Goal: Transaction & Acquisition: Subscribe to service/newsletter

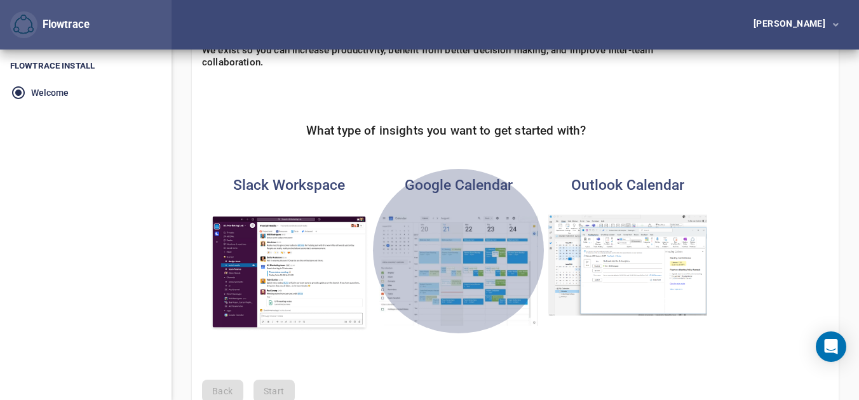
click at [431, 273] on img "button" at bounding box center [458, 270] width 159 height 111
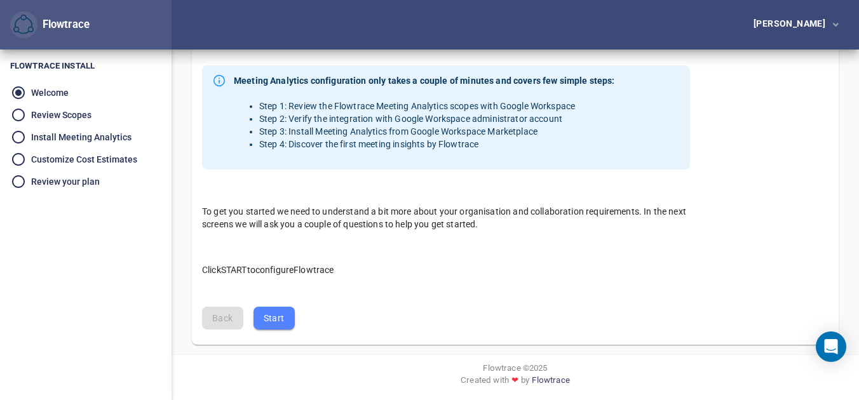
scroll to position [402, 0]
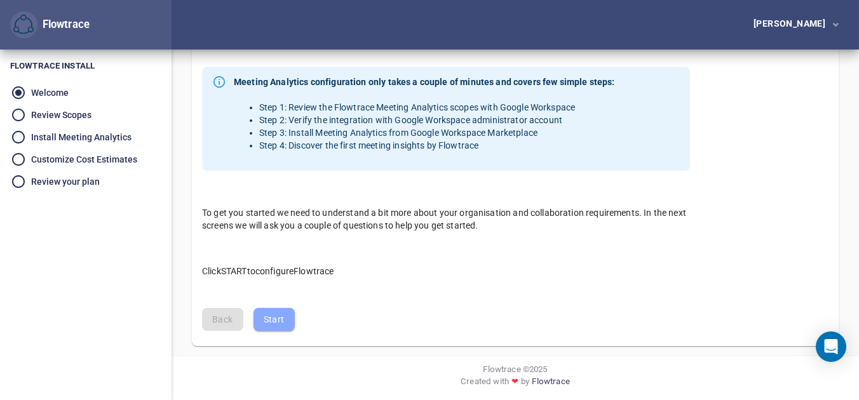
click at [271, 316] on span "Start" at bounding box center [274, 320] width 21 height 16
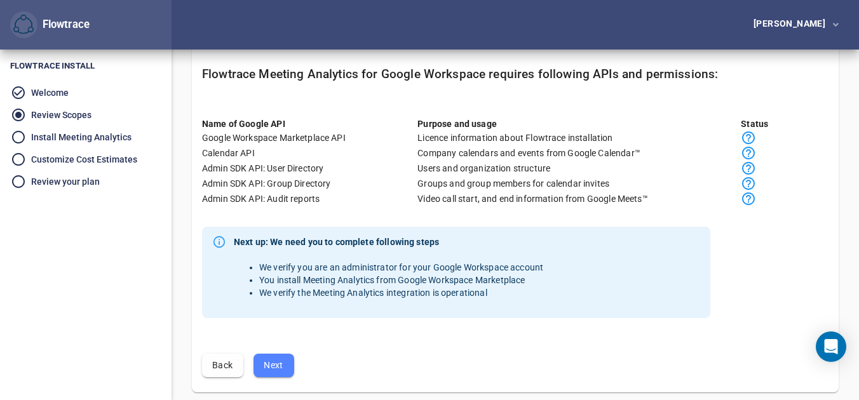
scroll to position [139, 0]
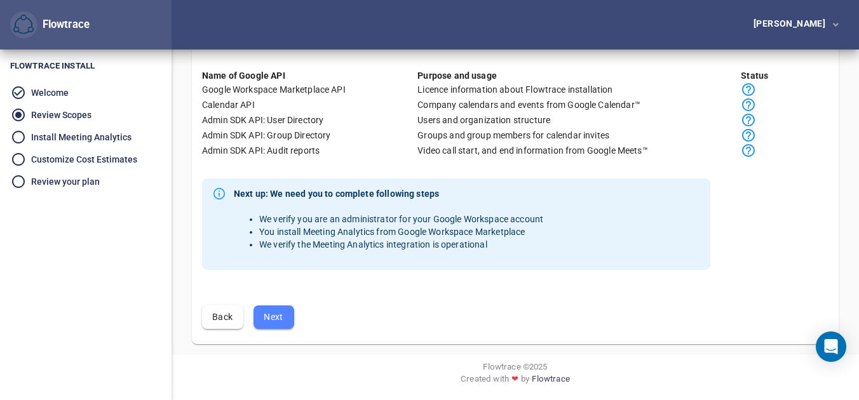
click at [749, 152] on icon at bounding box center [748, 150] width 13 height 13
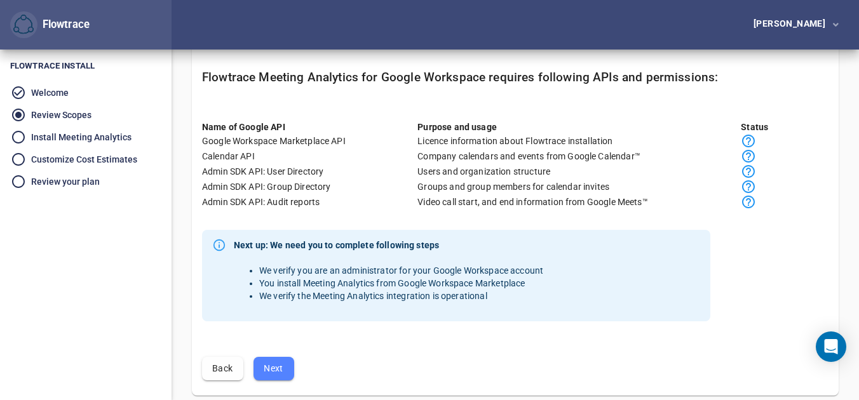
scroll to position [121, 0]
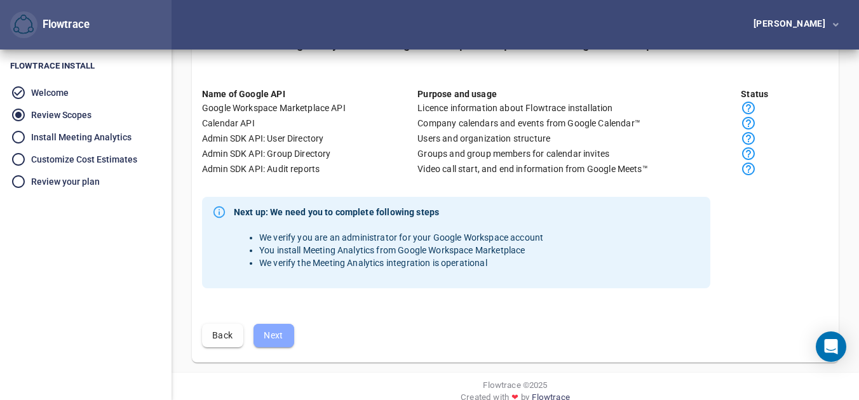
click at [290, 327] on button "Next" at bounding box center [274, 336] width 41 height 24
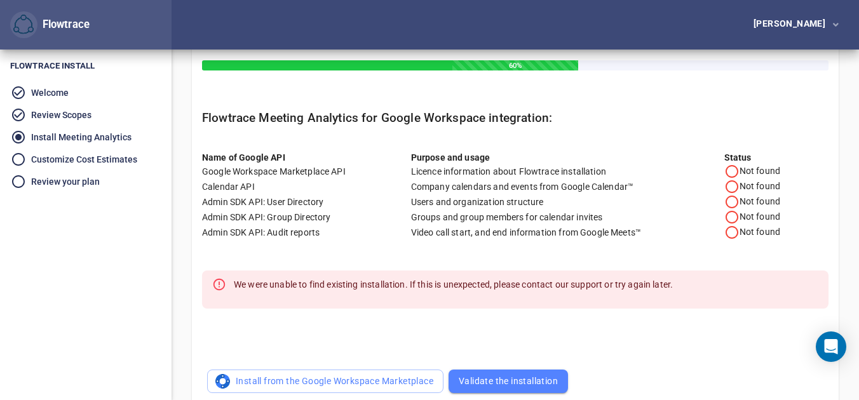
scroll to position [48, 0]
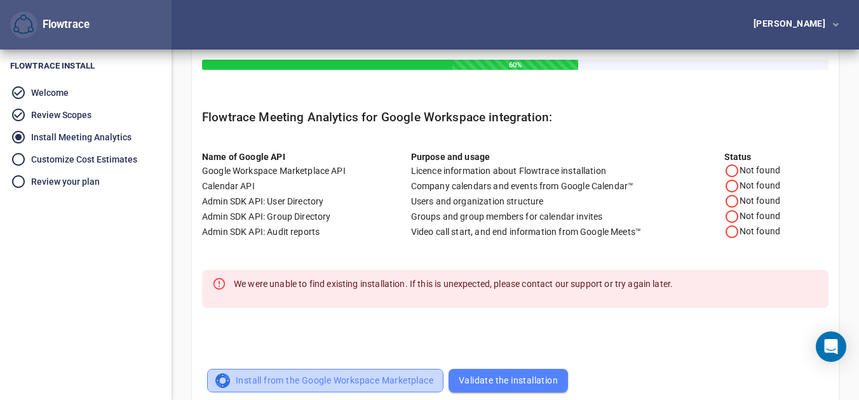
click at [309, 380] on span "Install from the Google Workspace Marketplace" at bounding box center [325, 381] width 216 height 16
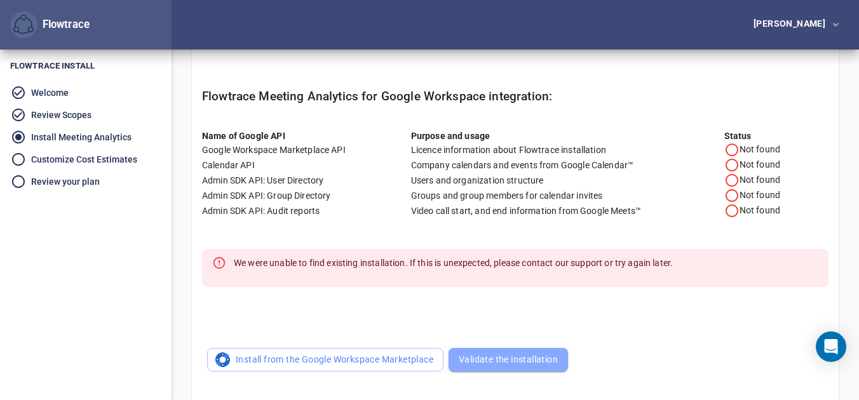
click at [480, 355] on span "Validate the installation" at bounding box center [508, 360] width 99 height 16
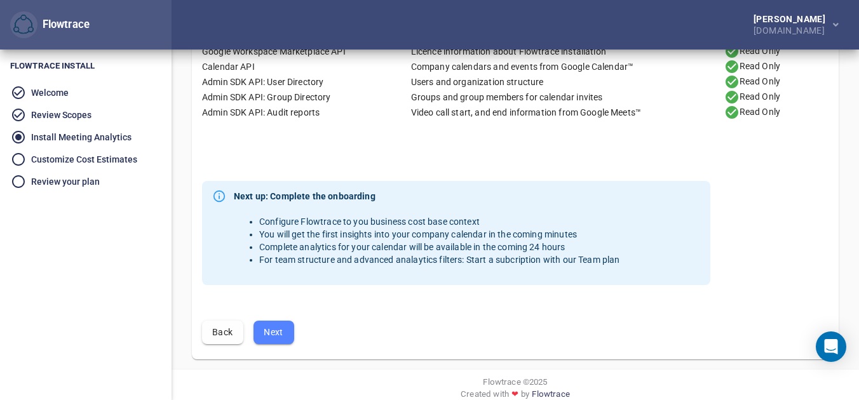
scroll to position [182, 0]
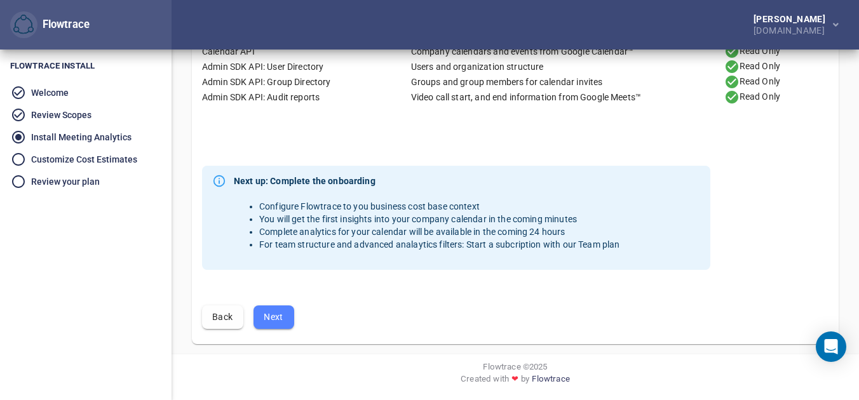
click at [295, 318] on div "Back Next" at bounding box center [515, 318] width 627 height 24
click at [291, 318] on button "Next" at bounding box center [274, 318] width 41 height 24
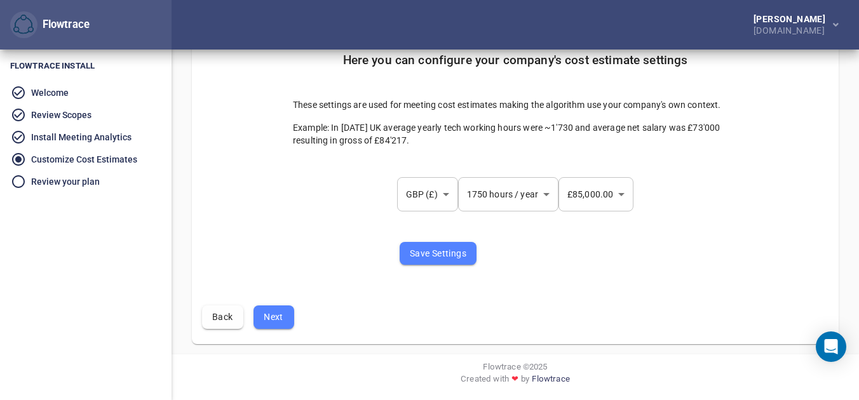
scroll to position [0, 0]
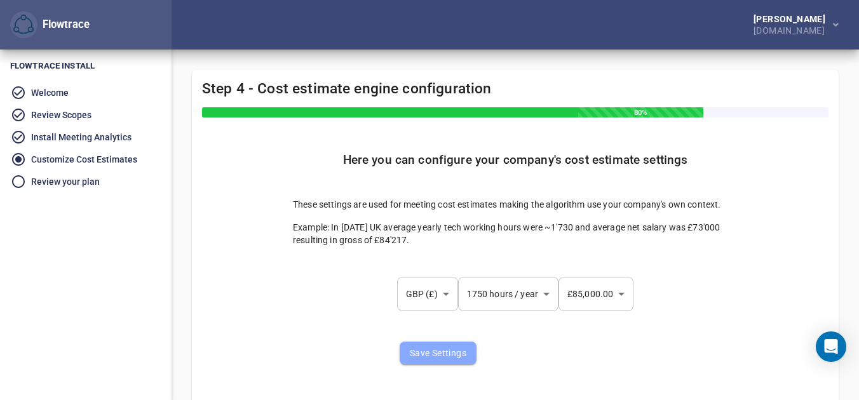
click at [426, 360] on span "Save Settings" at bounding box center [438, 354] width 57 height 16
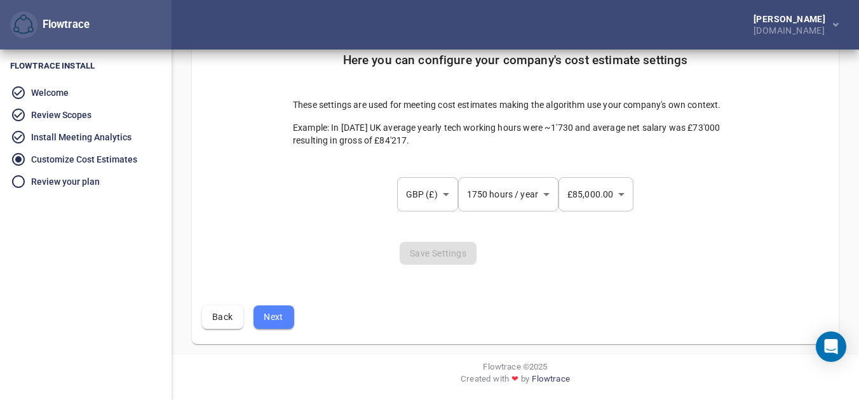
click at [287, 325] on button "Next" at bounding box center [274, 318] width 41 height 24
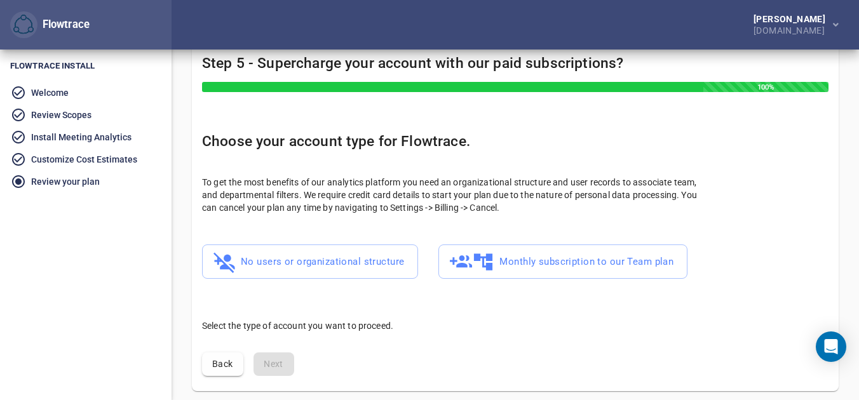
scroll to position [27, 0]
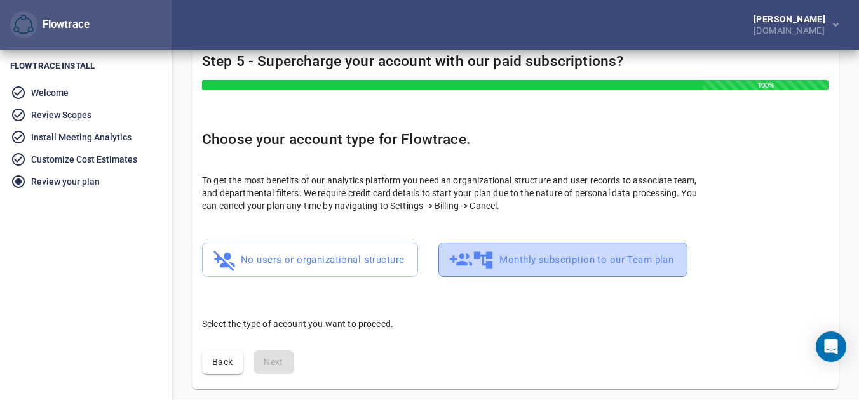
click at [492, 273] on button "Monthly subscription to our Team plan" at bounding box center [562, 260] width 249 height 35
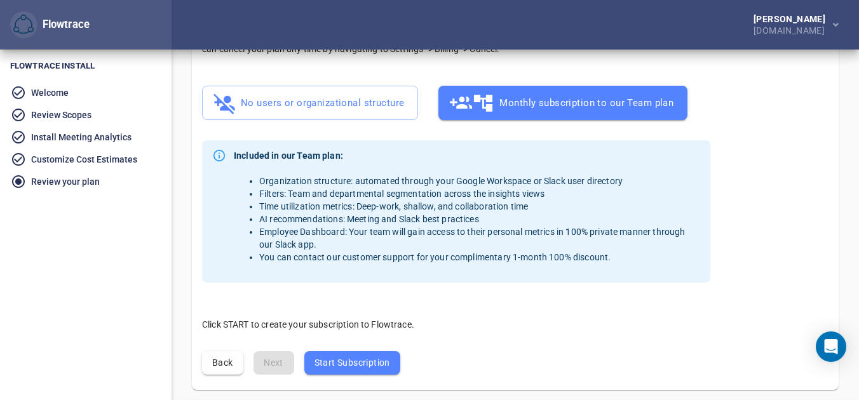
scroll to position [189, 0]
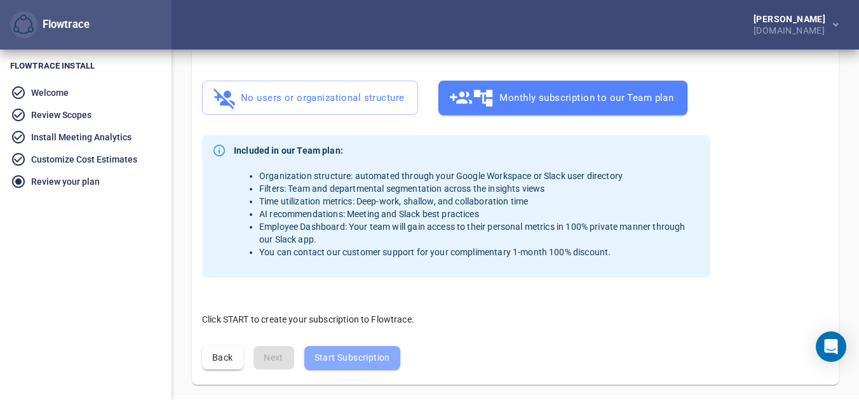
click at [325, 357] on span "Start Subscription" at bounding box center [353, 358] width 76 height 16
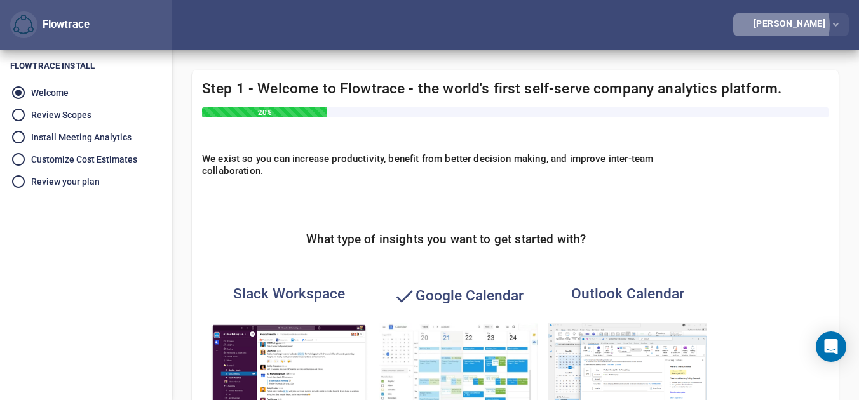
click at [802, 25] on div "[PERSON_NAME]" at bounding box center [792, 23] width 77 height 9
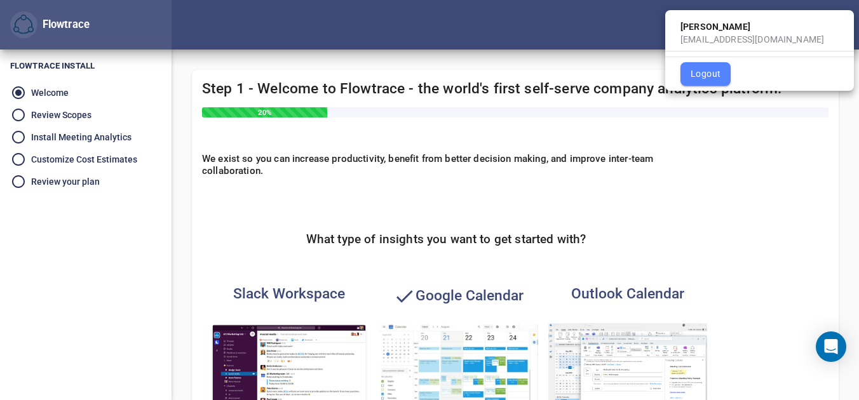
click at [609, 18] on div at bounding box center [429, 200] width 859 height 400
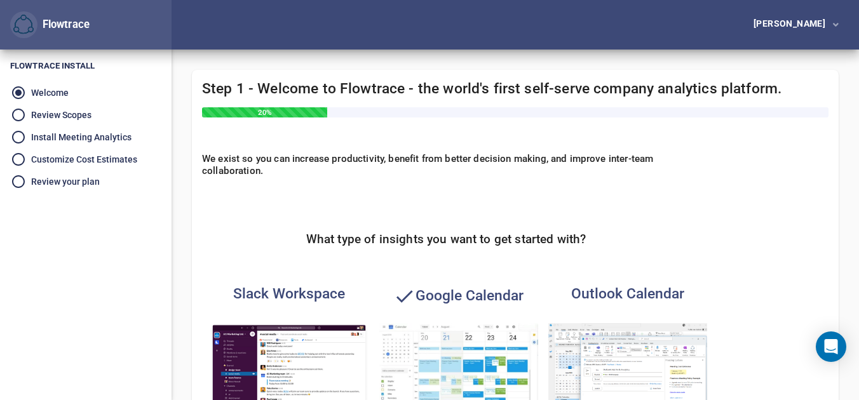
click at [75, 21] on div "Flowtrace" at bounding box center [63, 24] width 52 height 15
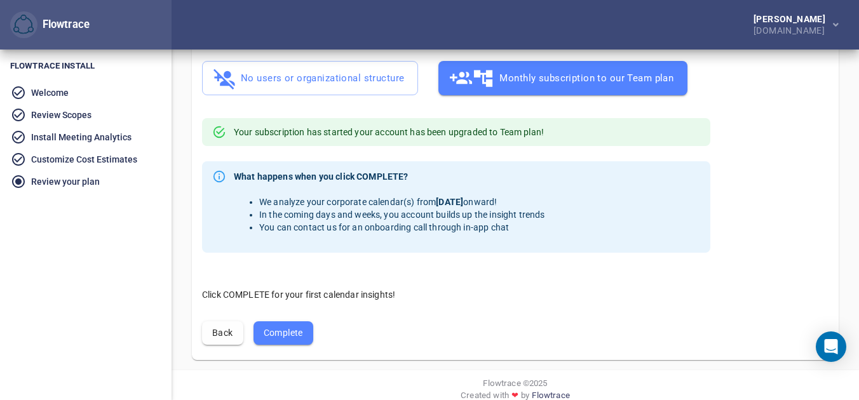
scroll to position [225, 0]
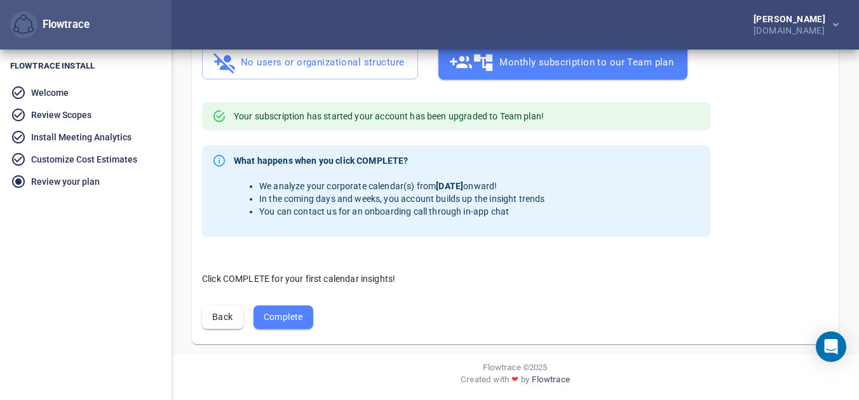
click at [306, 325] on button "Complete" at bounding box center [284, 318] width 60 height 24
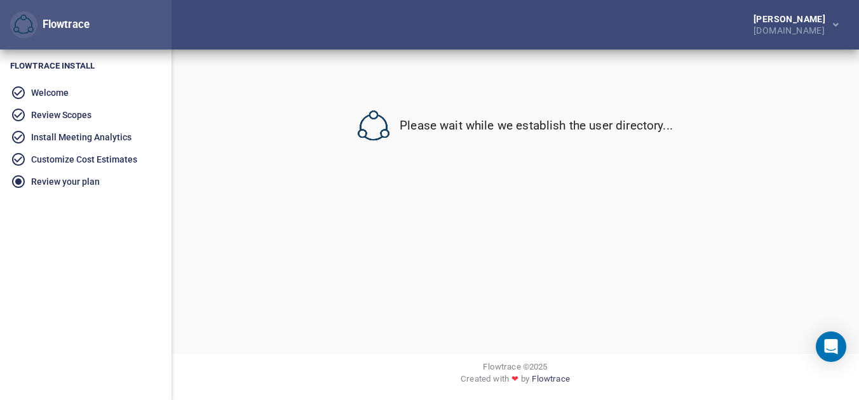
scroll to position [0, 0]
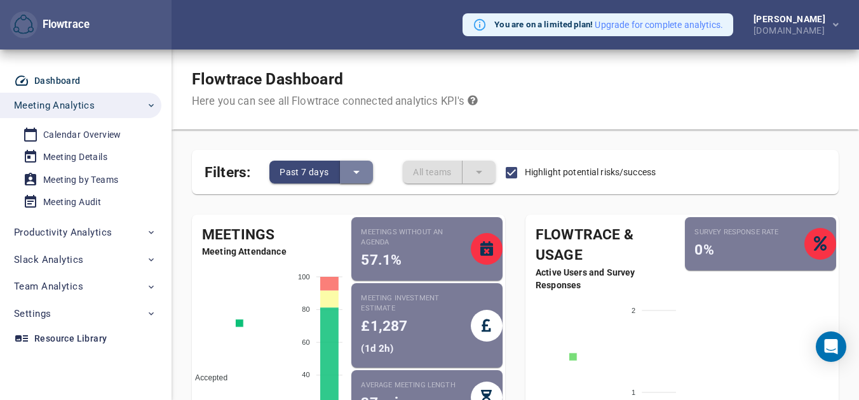
click at [360, 175] on icon "split button" at bounding box center [356, 172] width 15 height 15
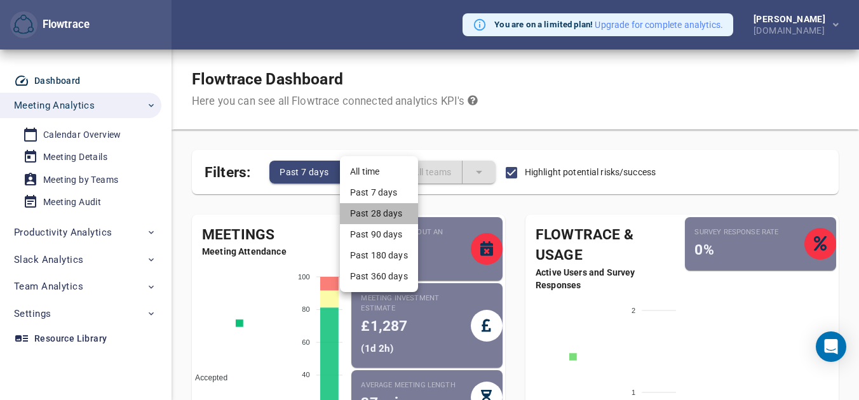
click at [363, 205] on li "Past 28 days" at bounding box center [379, 213] width 78 height 21
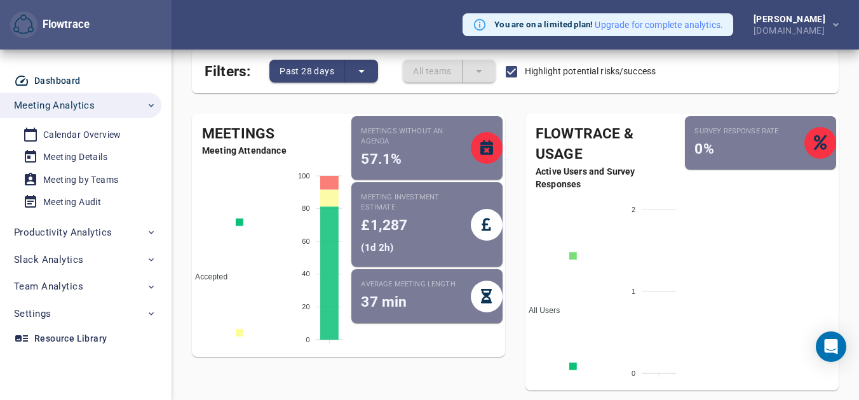
scroll to position [108, 0]
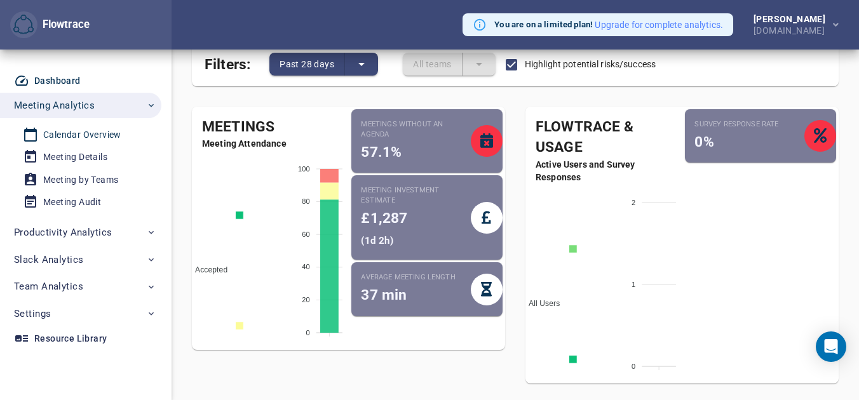
click at [109, 135] on div "Calendar Overview" at bounding box center [82, 135] width 78 height 16
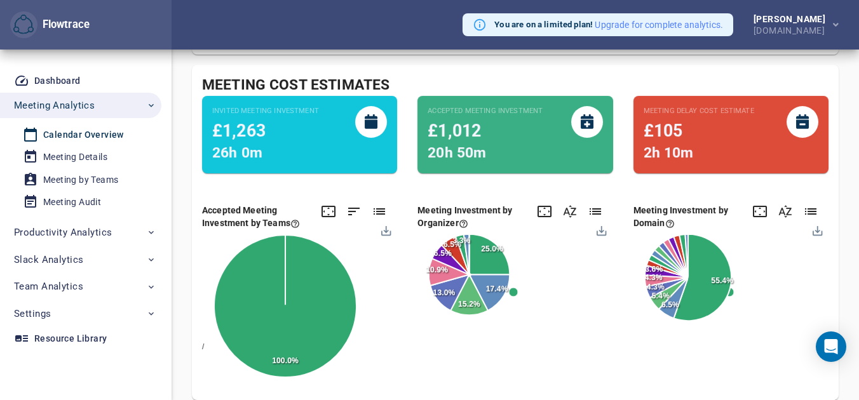
scroll to position [140, 0]
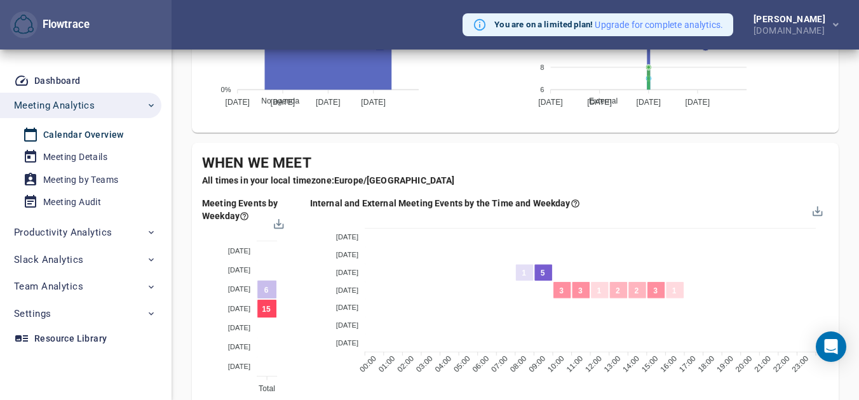
scroll to position [557, 0]
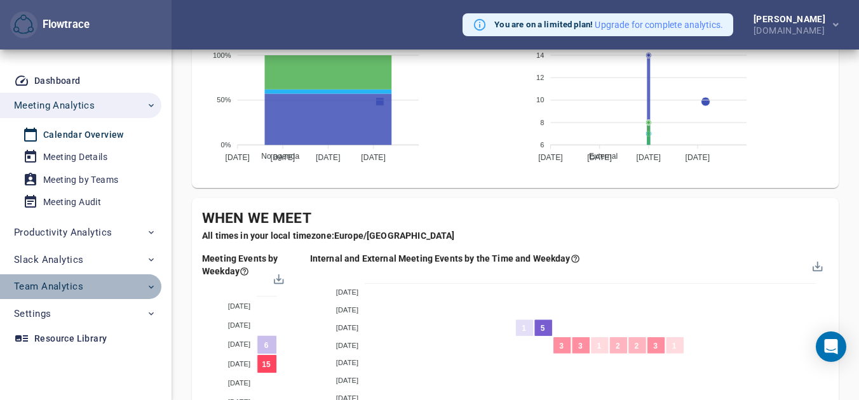
click at [92, 279] on span "Team Analytics" at bounding box center [85, 286] width 142 height 17
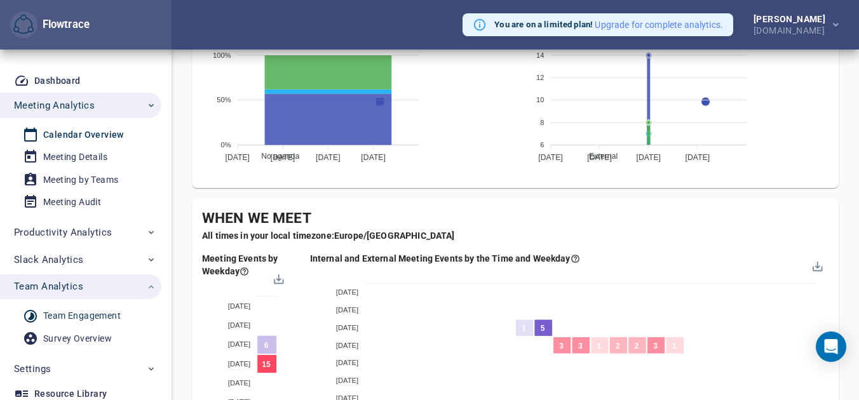
click at [91, 312] on div "Team Engagement" at bounding box center [82, 316] width 78 height 16
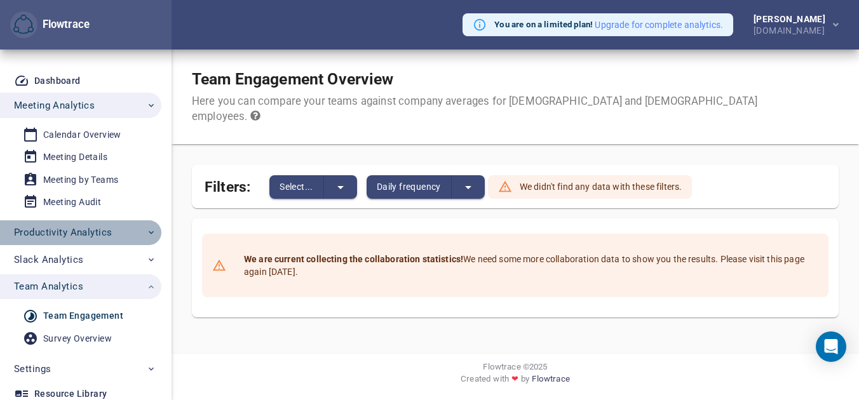
click at [73, 229] on span "Productivity Analytics" at bounding box center [63, 232] width 98 height 17
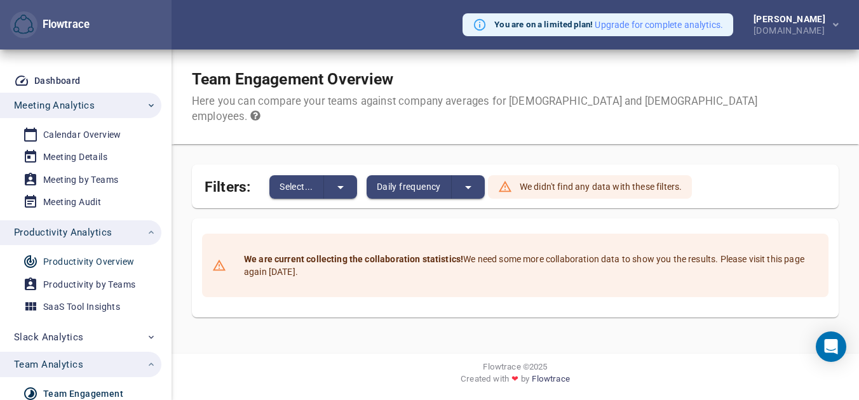
click at [81, 262] on div "Productivity Overview" at bounding box center [88, 262] width 91 height 16
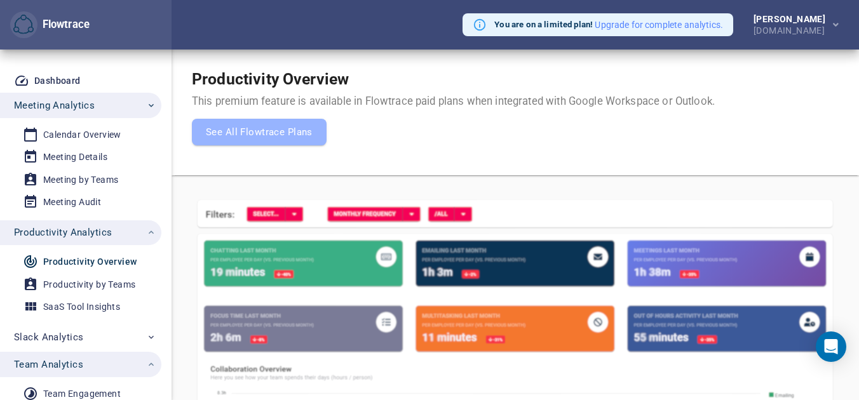
click at [75, 216] on div "Calendar Overview Meeting Details Meeting by Teams Meeting Audit" at bounding box center [80, 168] width 161 height 100
click at [74, 208] on div "Meeting Audit" at bounding box center [72, 202] width 58 height 16
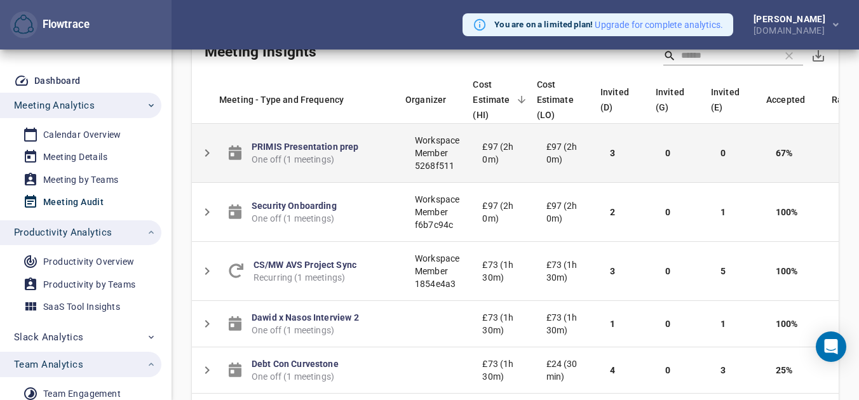
scroll to position [158, 0]
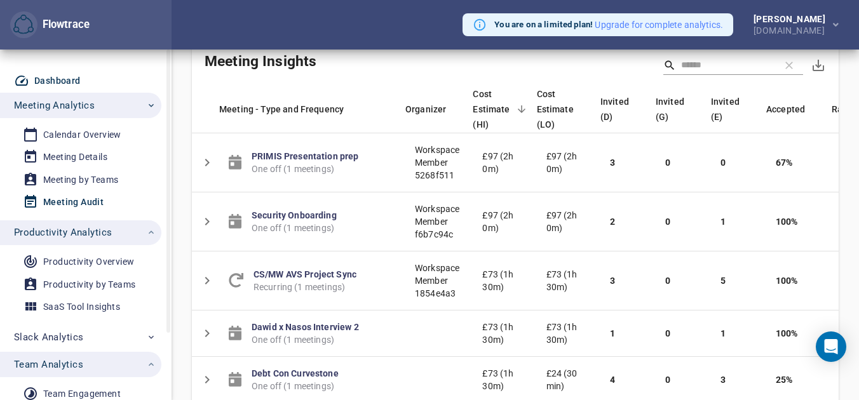
click at [51, 74] on div "Dashboard" at bounding box center [57, 81] width 46 height 16
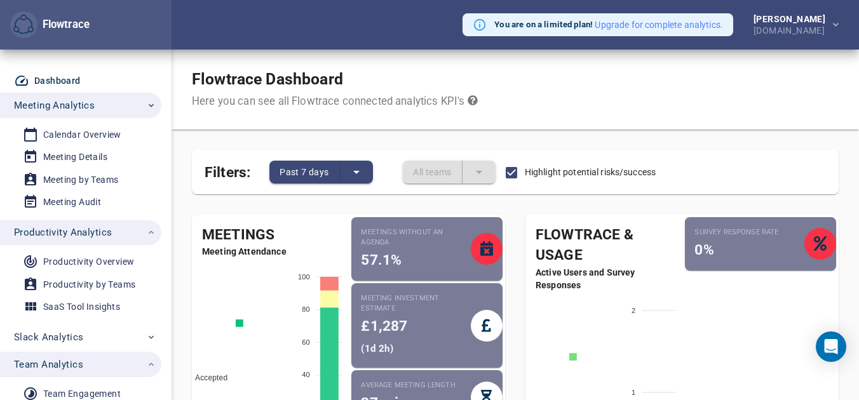
click at [472, 114] on div "Flowtrace Dashboard Here you can see all Flowtrace connected analytics KPI's" at bounding box center [516, 90] width 688 height 80
click at [474, 101] on icon at bounding box center [473, 100] width 10 height 10
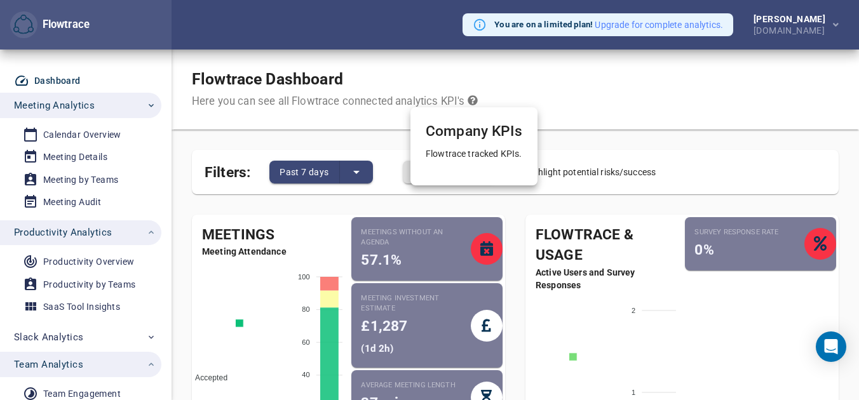
click at [503, 98] on div at bounding box center [429, 200] width 859 height 400
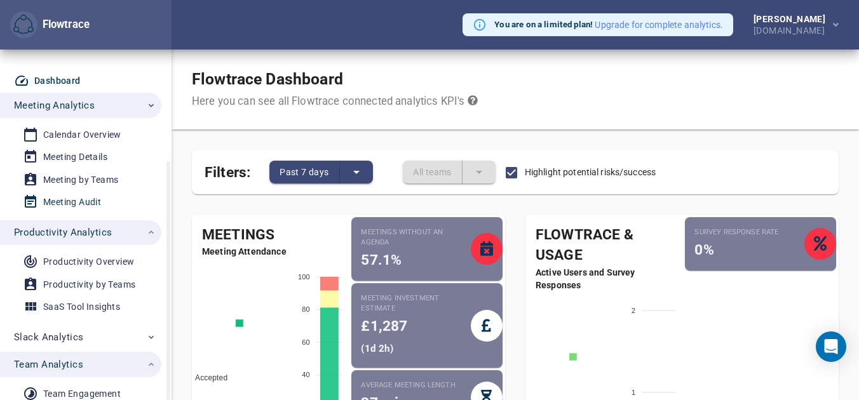
scroll to position [83, 0]
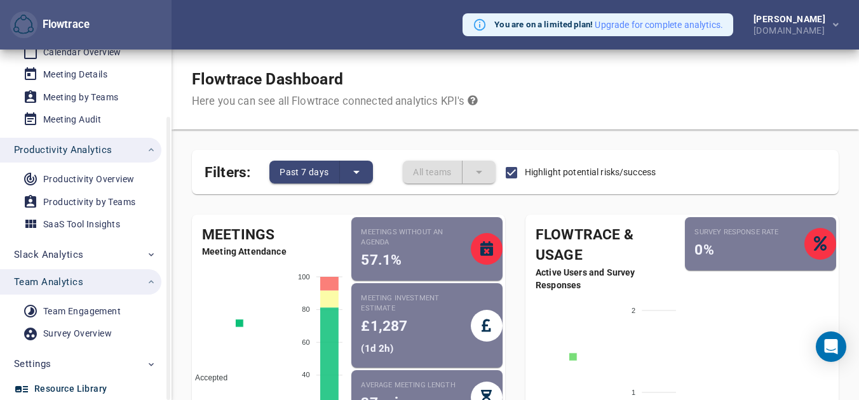
click at [89, 383] on div "Resource Library" at bounding box center [70, 389] width 72 height 16
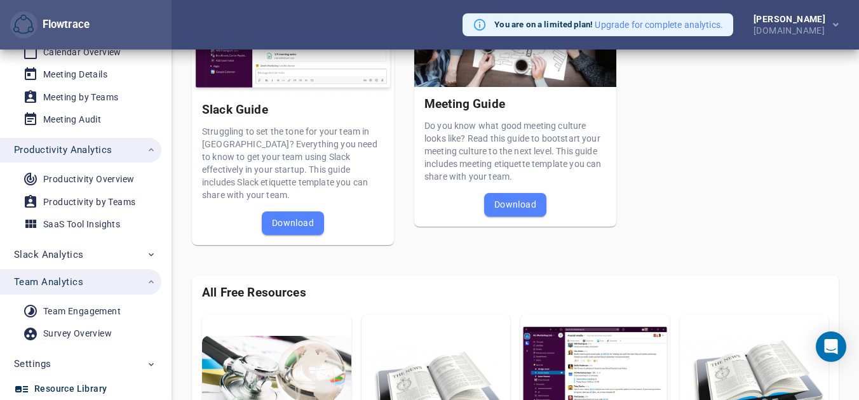
scroll to position [236, 0]
click at [526, 207] on span "Download" at bounding box center [515, 203] width 42 height 15
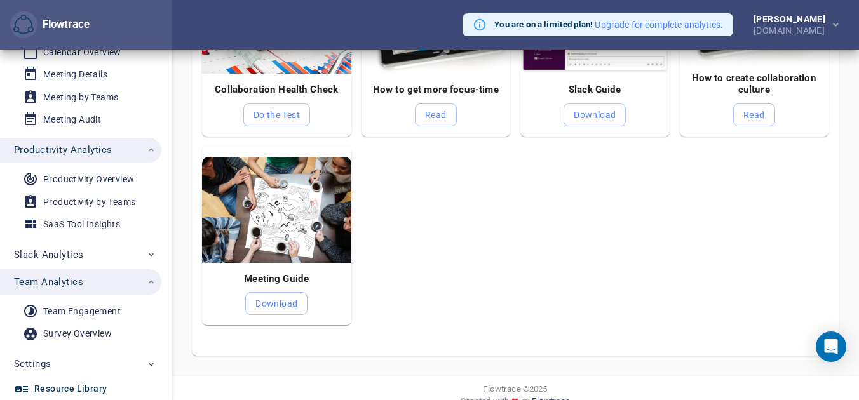
scroll to position [607, 0]
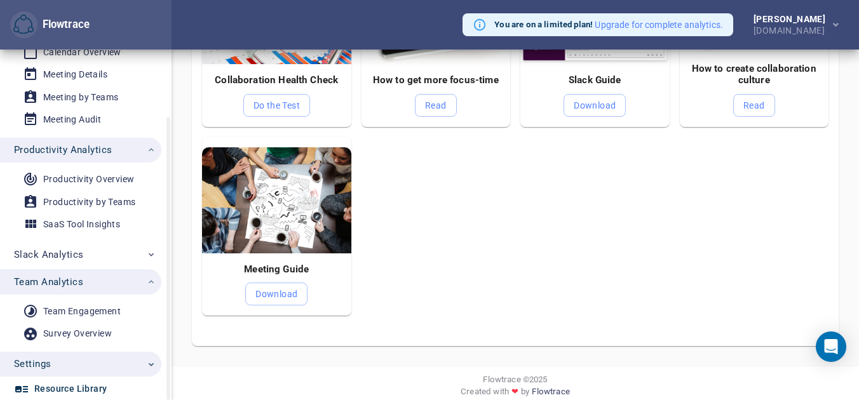
click at [142, 366] on span "Settings" at bounding box center [85, 364] width 142 height 17
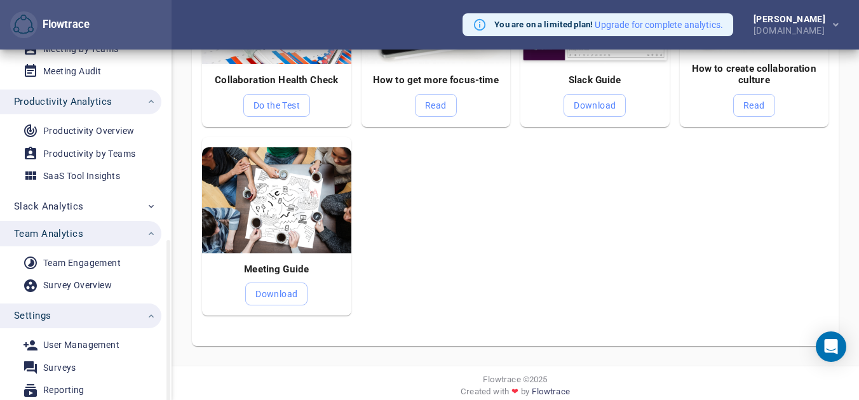
scroll to position [228, 0]
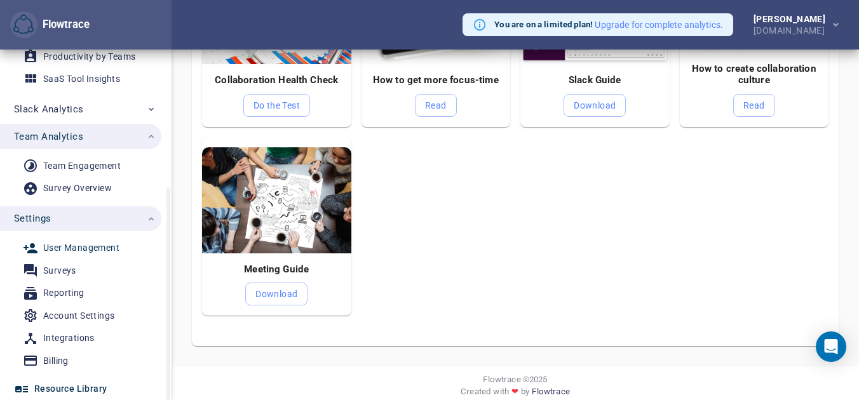
click at [100, 242] on div "User Management" at bounding box center [81, 248] width 76 height 16
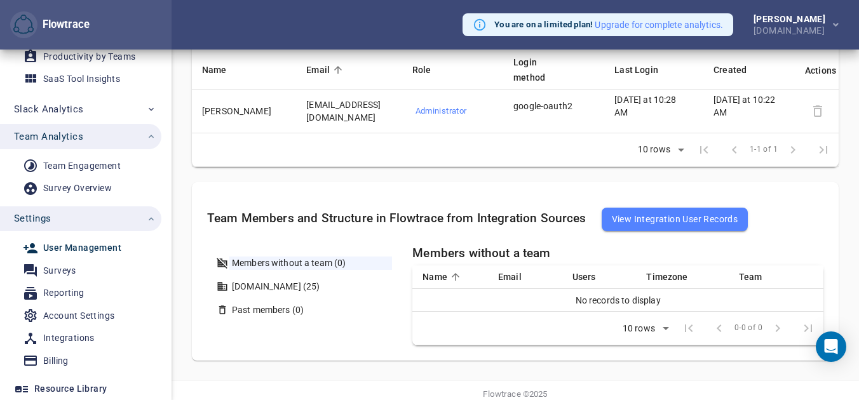
scroll to position [170, 0]
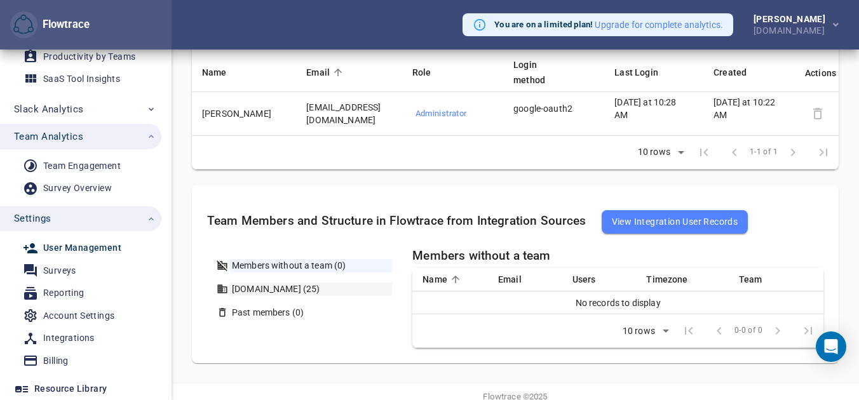
click at [261, 294] on div "curvestone.io (25)" at bounding box center [310, 289] width 163 height 13
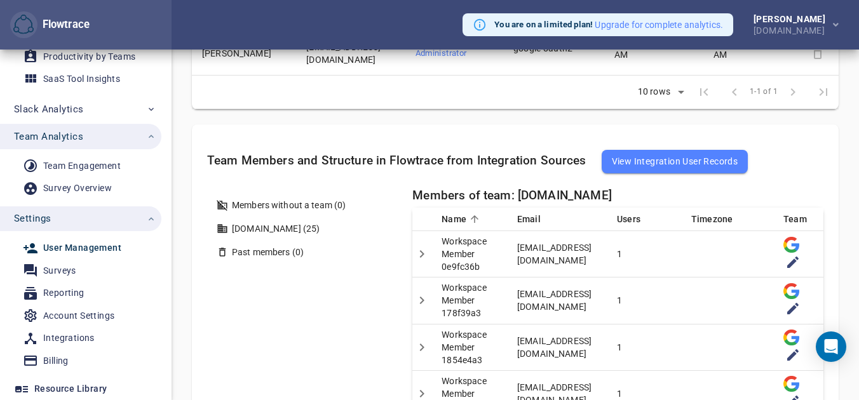
scroll to position [236, 0]
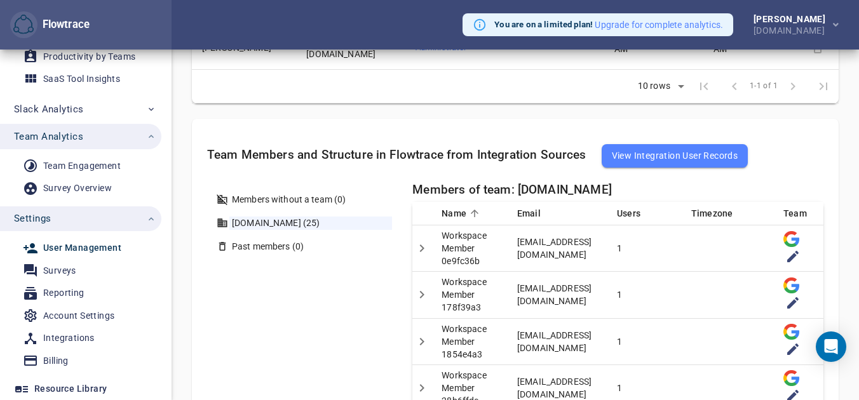
click at [418, 246] on icon "Detail panel visibility toggle" at bounding box center [421, 248] width 15 height 15
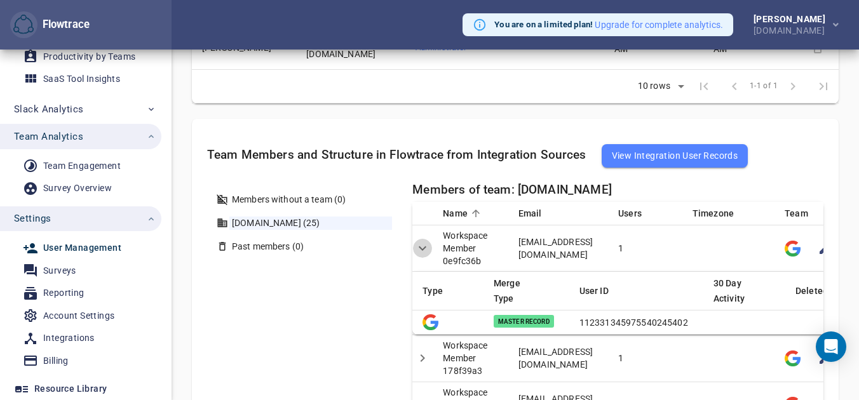
click at [418, 246] on icon "Detail panel visibility toggle" at bounding box center [422, 248] width 15 height 15
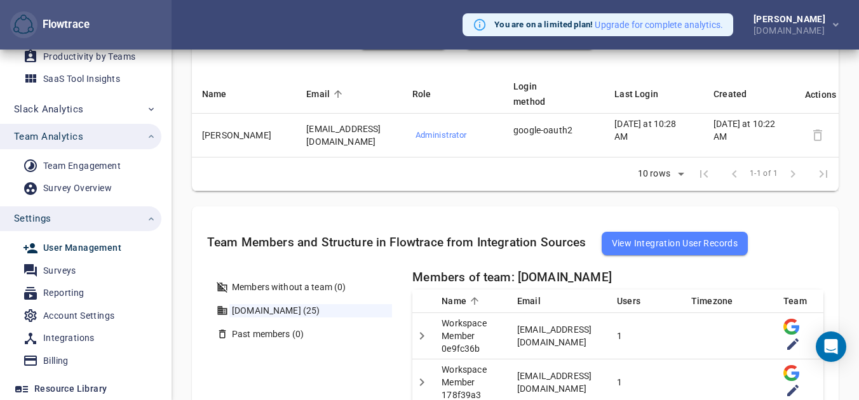
scroll to position [137, 0]
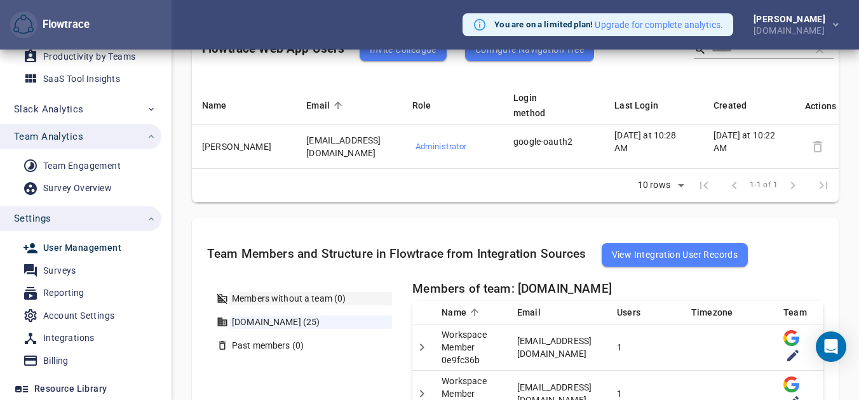
click at [315, 299] on div "Members without a team (0)" at bounding box center [310, 298] width 163 height 13
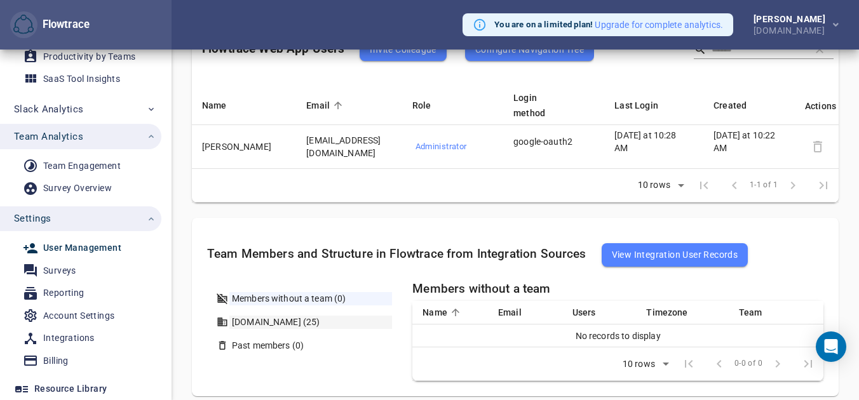
click at [316, 318] on div "curvestone.io (25)" at bounding box center [310, 322] width 163 height 13
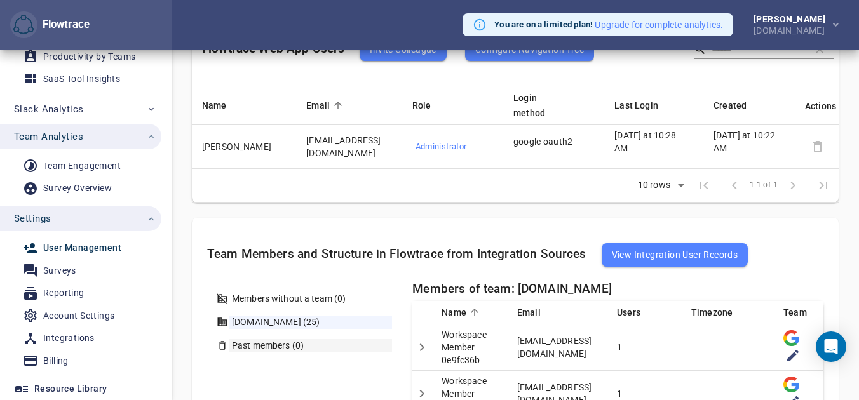
click at [318, 341] on div "Past members (0)" at bounding box center [310, 345] width 163 height 13
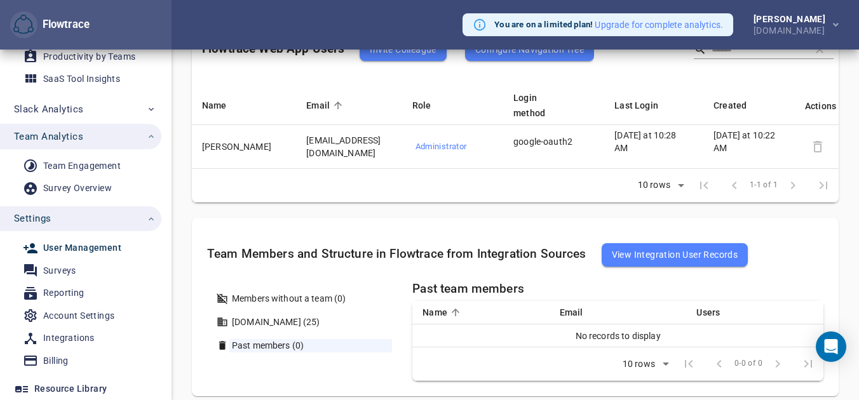
click at [315, 329] on ul "Members without a team (0) curvestone.io (25) Past members (0)" at bounding box center [309, 322] width 205 height 60
click at [314, 327] on div "curvestone.io (25)" at bounding box center [310, 322] width 163 height 13
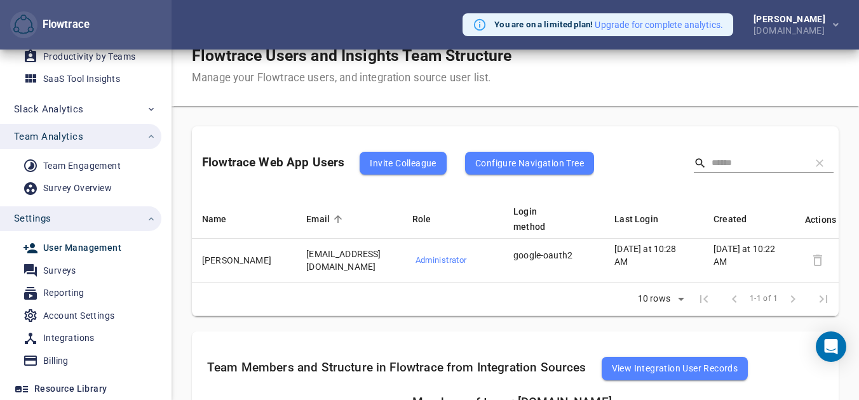
scroll to position [98, 0]
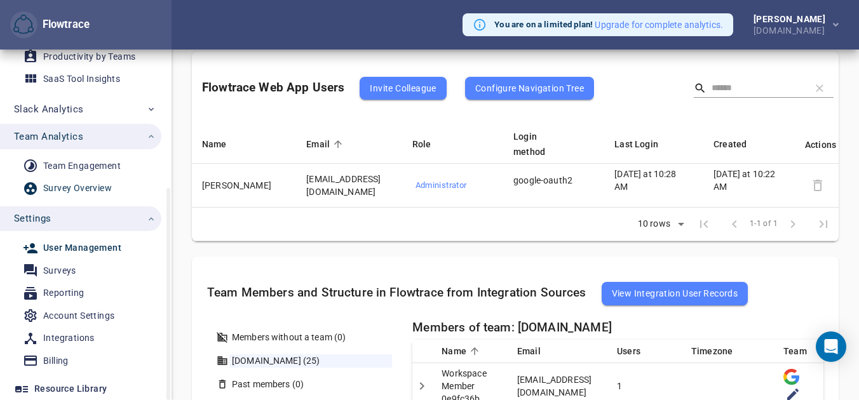
click at [95, 191] on div "Survey Overview" at bounding box center [77, 188] width 69 height 16
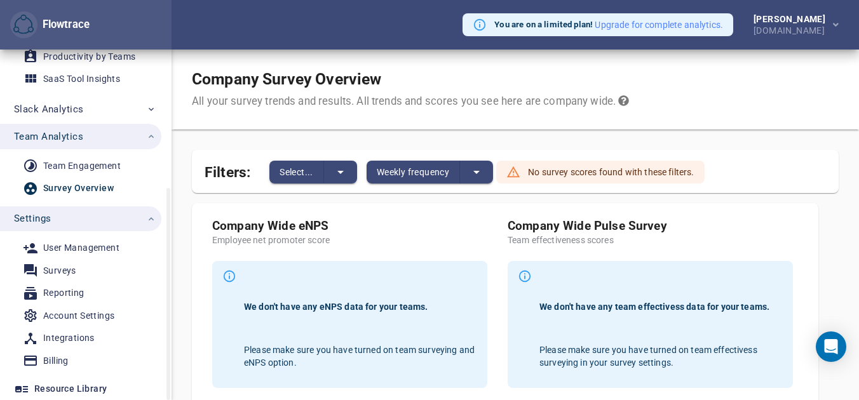
click at [95, 191] on div "Survey Overview" at bounding box center [78, 188] width 71 height 16
click at [57, 365] on div "Billing" at bounding box center [55, 361] width 25 height 16
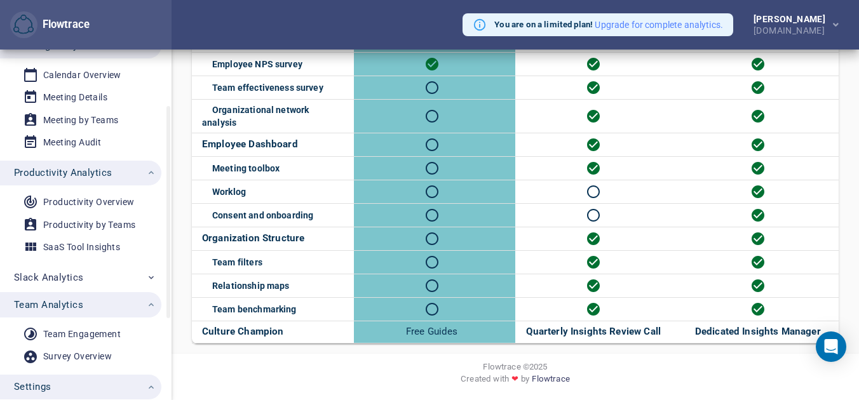
scroll to position [228, 0]
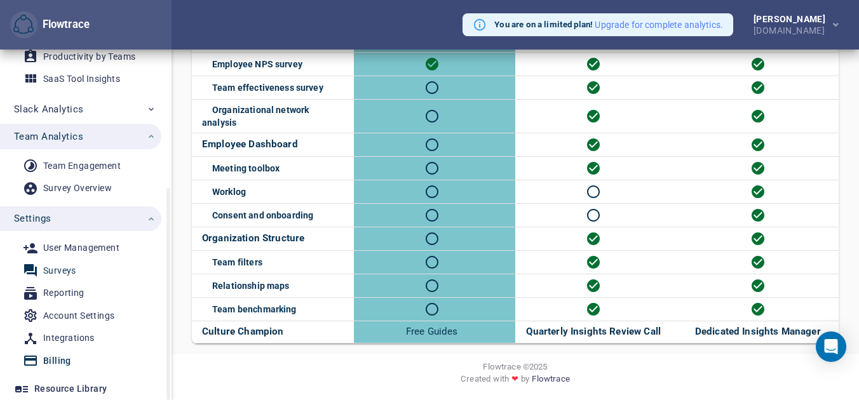
click at [57, 270] on div "Surveys" at bounding box center [59, 271] width 33 height 16
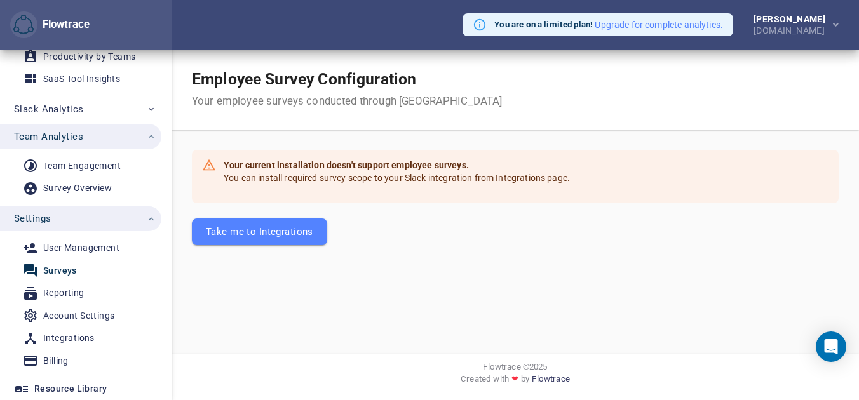
click at [506, 93] on div "Employee Survey Configuration Your employee surveys conducted through Slack" at bounding box center [516, 90] width 688 height 80
